Goal: Information Seeking & Learning: Check status

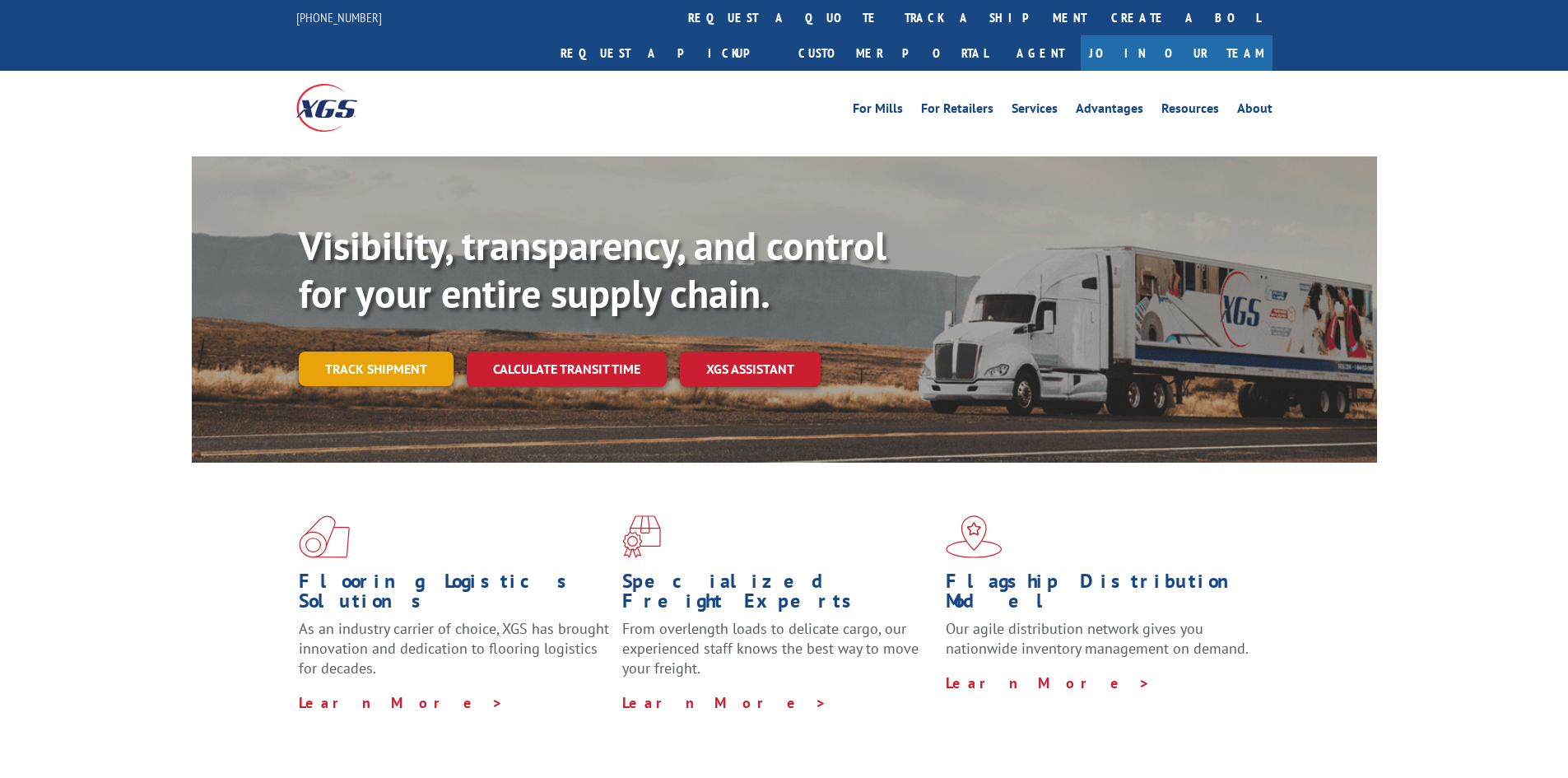
click at [406, 352] on link "Track shipment" at bounding box center [376, 369] width 155 height 35
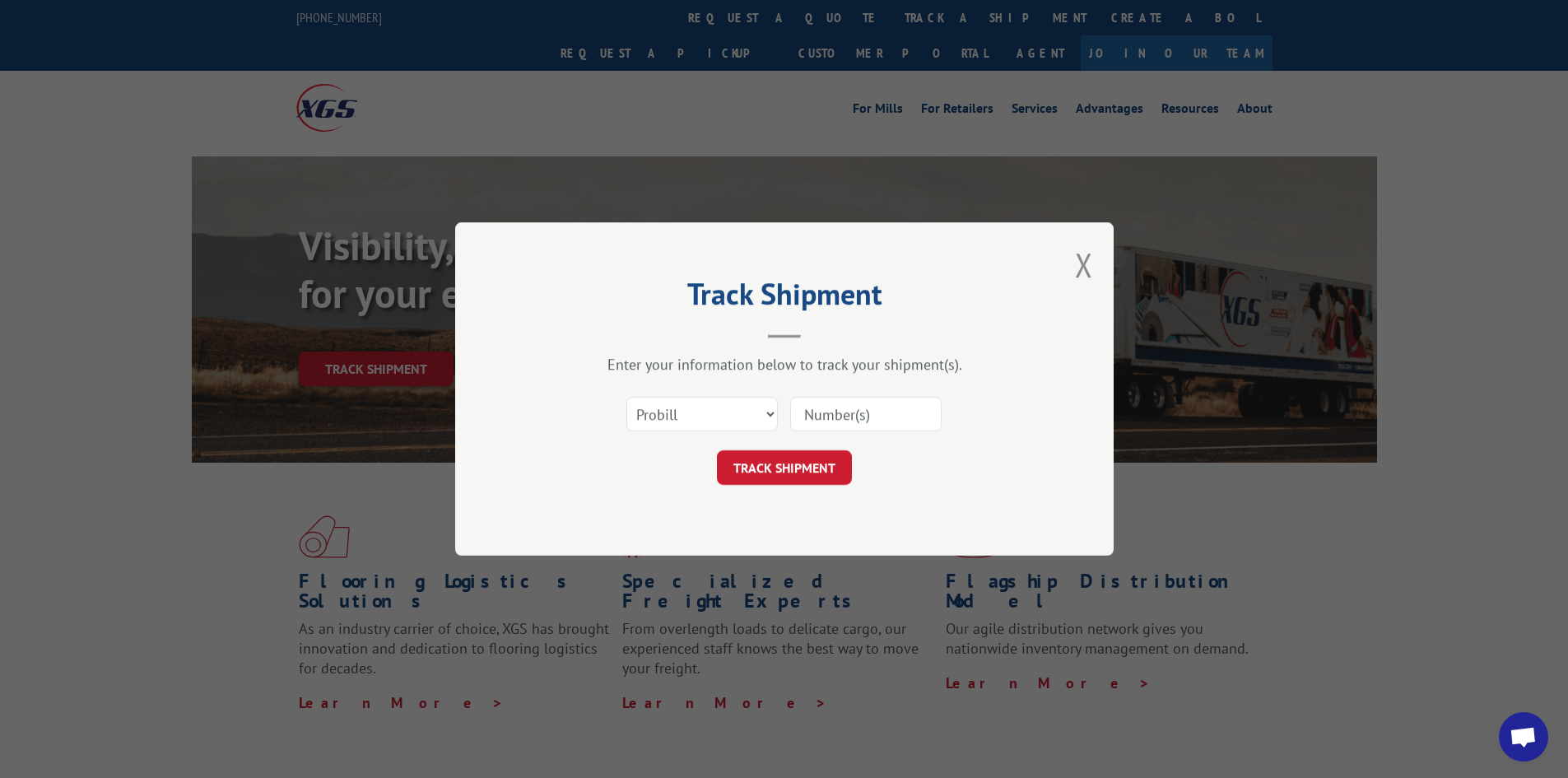
click at [839, 399] on input at bounding box center [866, 415] width 152 height 35
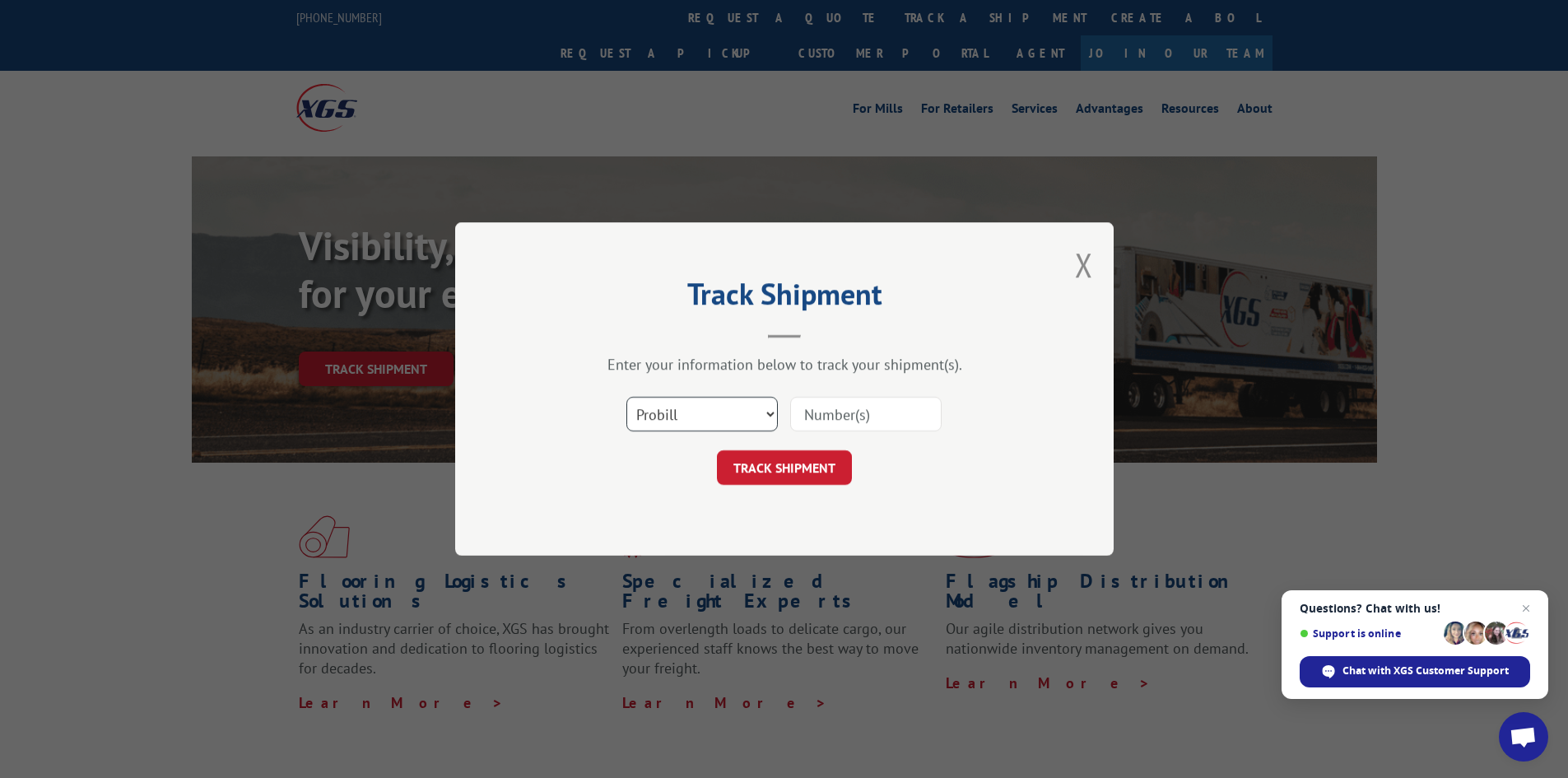
click at [658, 411] on select "Select category... Probill BOL PO" at bounding box center [702, 415] width 152 height 35
select select "bol"
click at [626, 397] on select "Select category... Probill BOL PO" at bounding box center [702, 415] width 152 height 35
click at [854, 415] on input at bounding box center [866, 415] width 152 height 35
paste input "5562629"
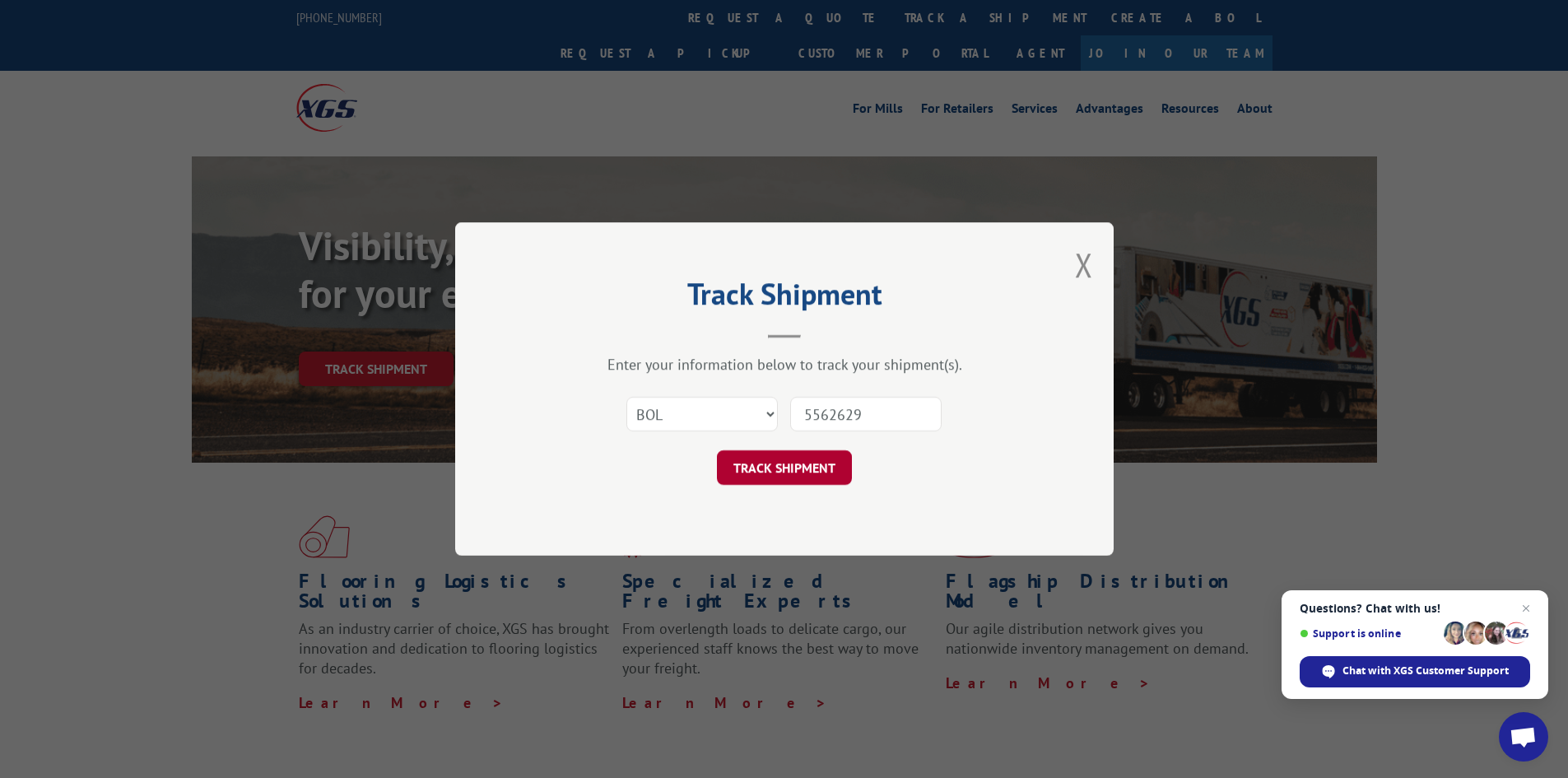
type input "5562629"
click at [834, 470] on button "TRACK SHIPMENT" at bounding box center [785, 468] width 135 height 35
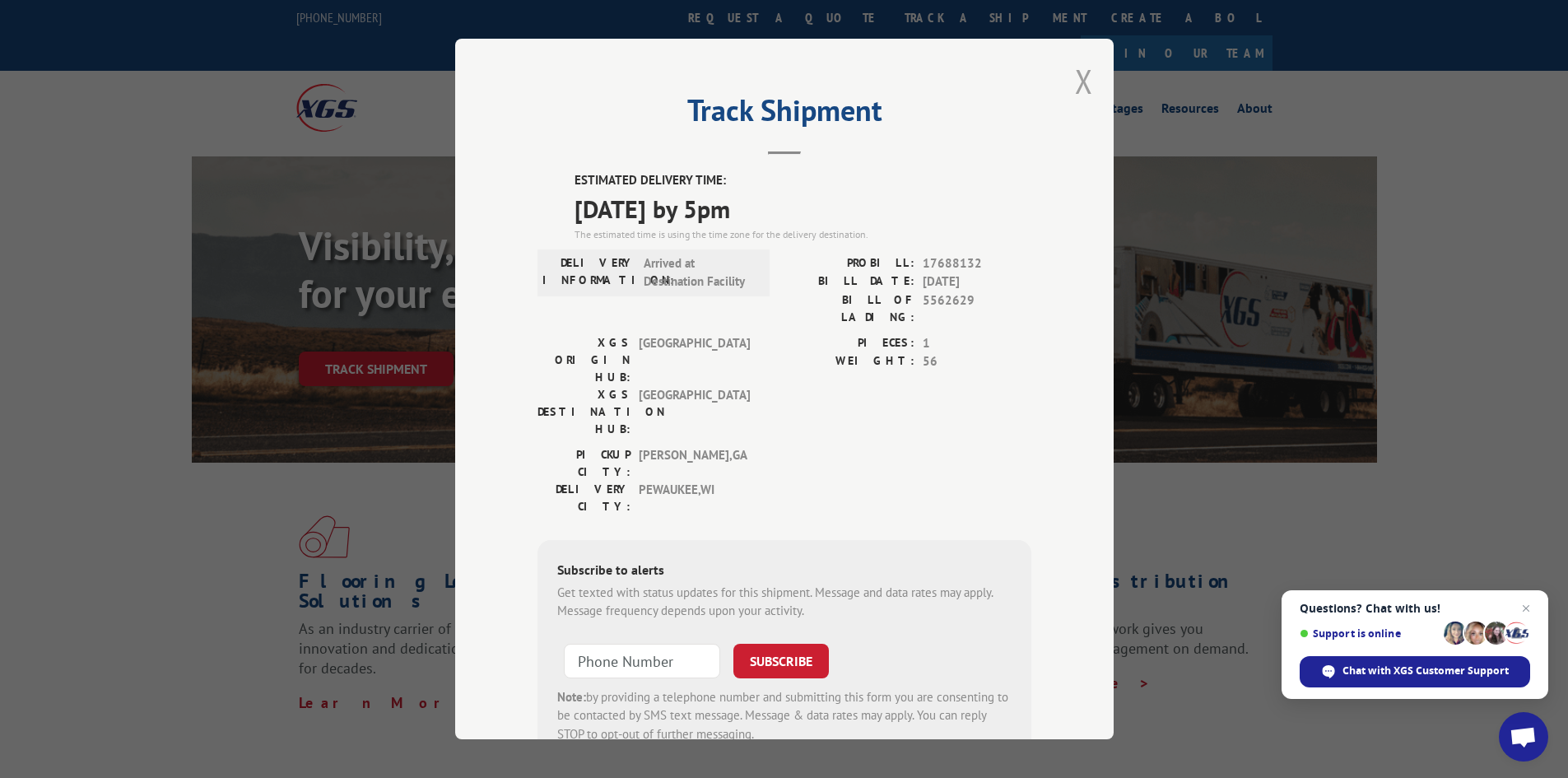
click at [1075, 89] on button "Close modal" at bounding box center [1084, 81] width 18 height 44
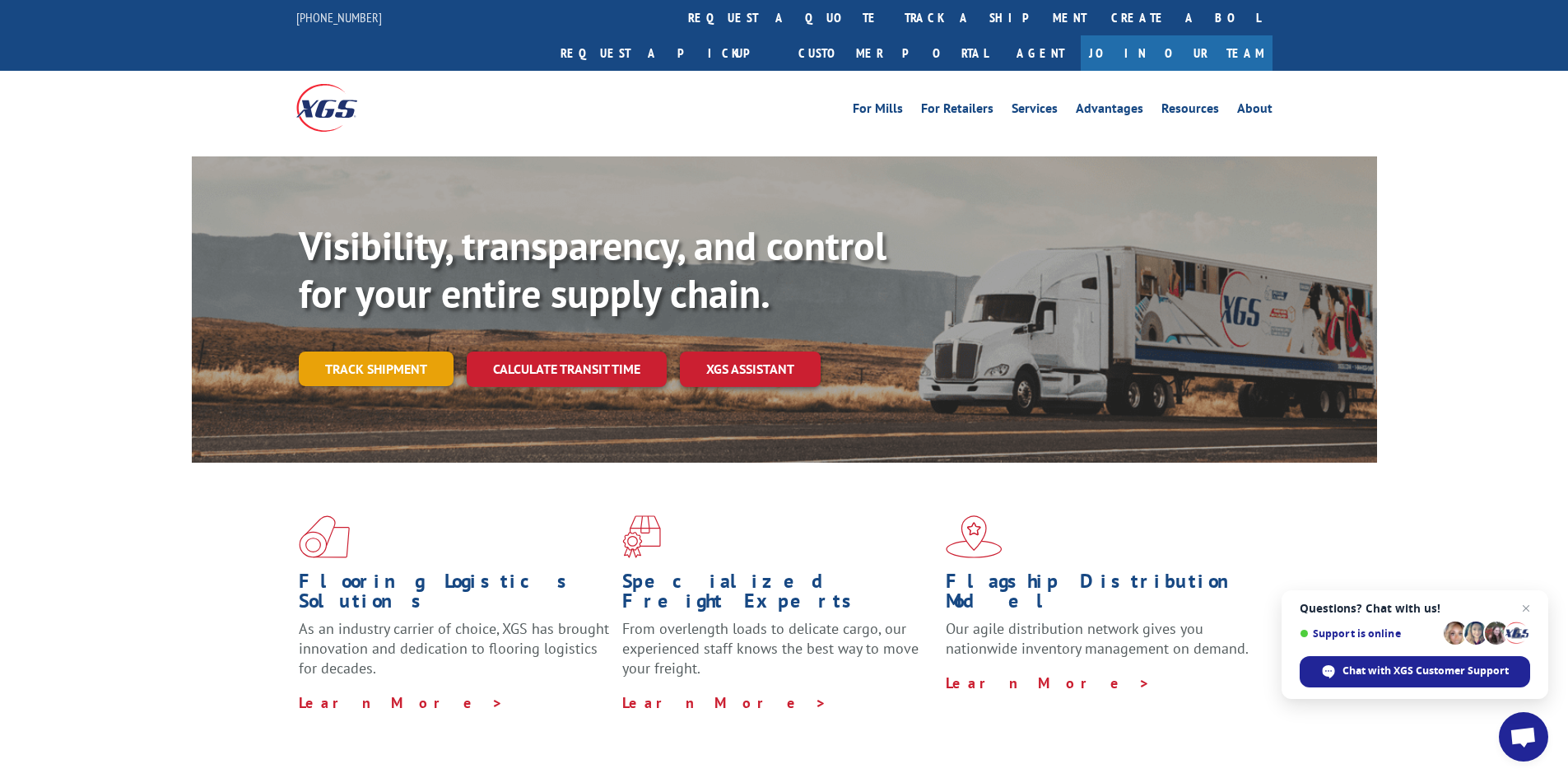
click at [416, 352] on link "Track shipment" at bounding box center [376, 369] width 155 height 35
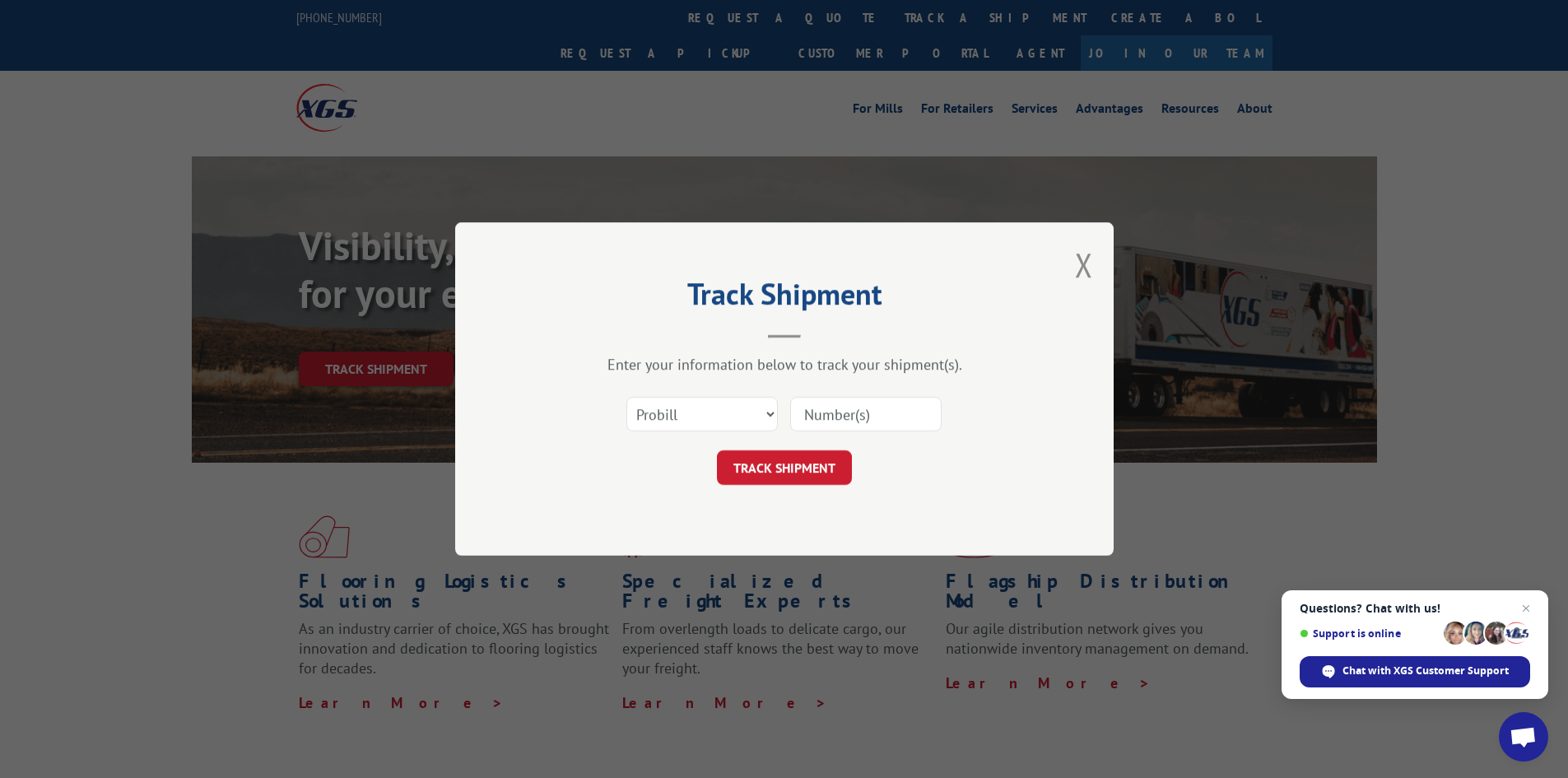
click at [892, 416] on input at bounding box center [866, 415] width 152 height 35
paste input "17479753"
type input "17479753"
click at [800, 471] on button "TRACK SHIPMENT" at bounding box center [785, 468] width 135 height 35
